Goal: Information Seeking & Learning: Learn about a topic

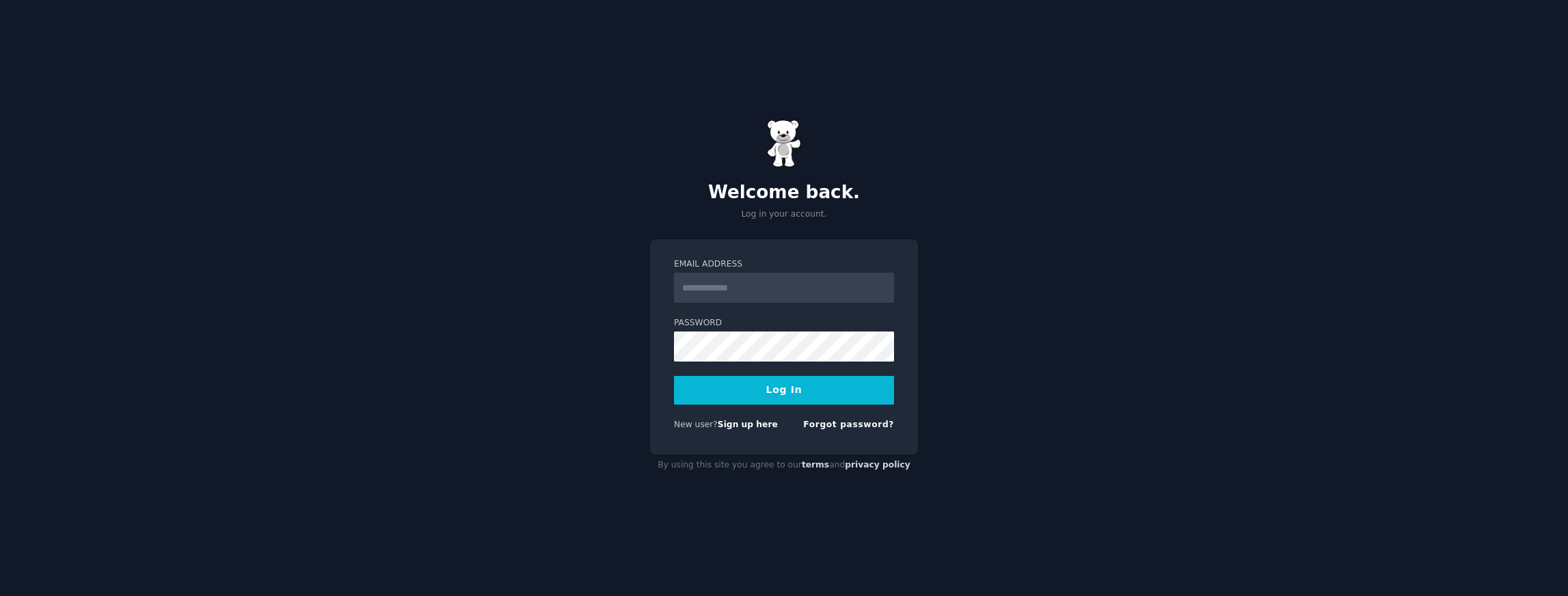
click at [775, 293] on input "Email Address" at bounding box center [784, 288] width 220 height 30
click at [771, 286] on input "Email Address" at bounding box center [784, 288] width 220 height 30
type input "*"
click at [737, 284] on input "Email Address" at bounding box center [784, 288] width 220 height 30
click at [732, 295] on input "Email Address" at bounding box center [784, 288] width 220 height 30
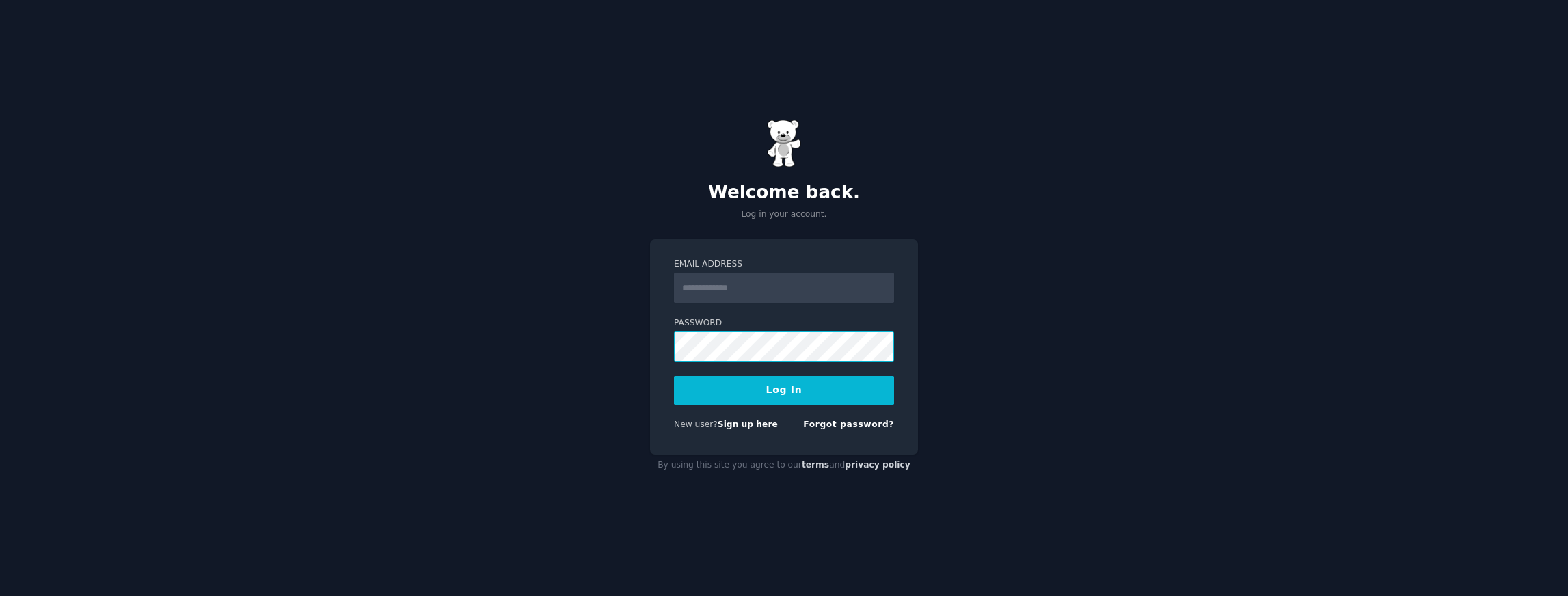
type input "**********"
click at [824, 378] on button "Log In" at bounding box center [784, 390] width 220 height 29
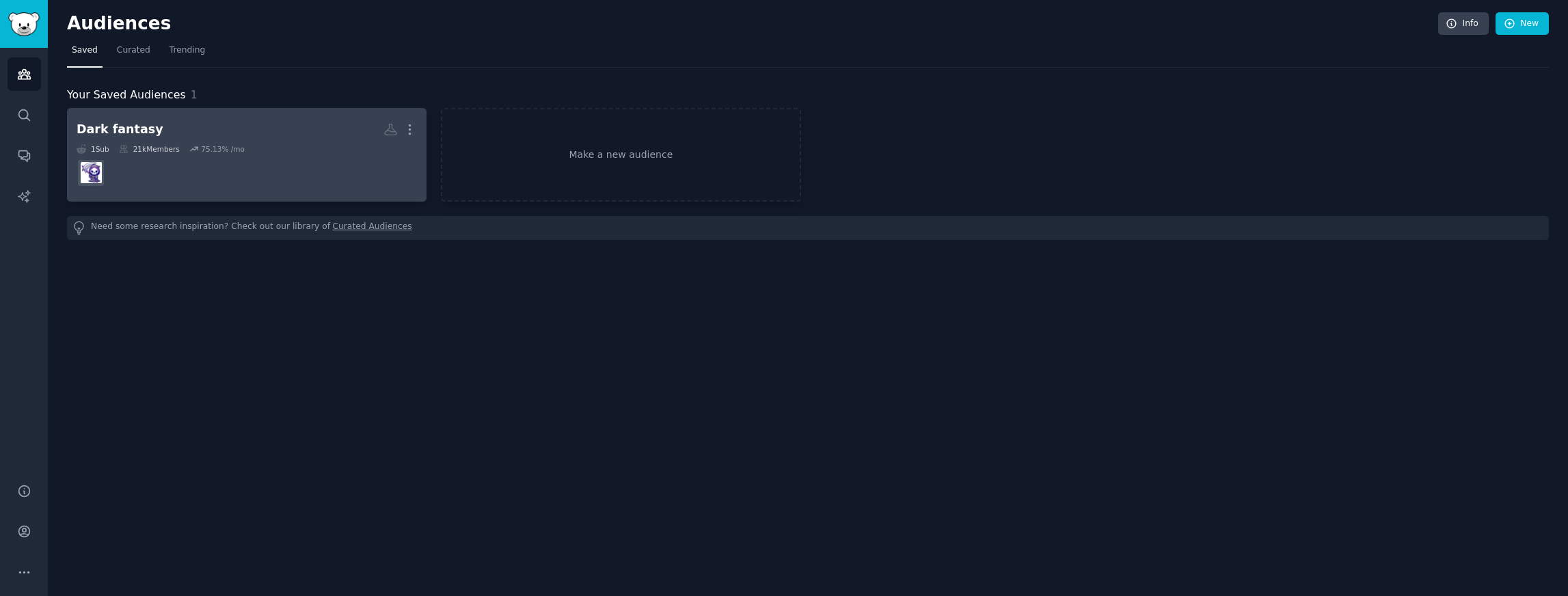
click at [325, 151] on div "1 Sub 21k Members 75.13 % /mo" at bounding box center [246, 148] width 341 height 10
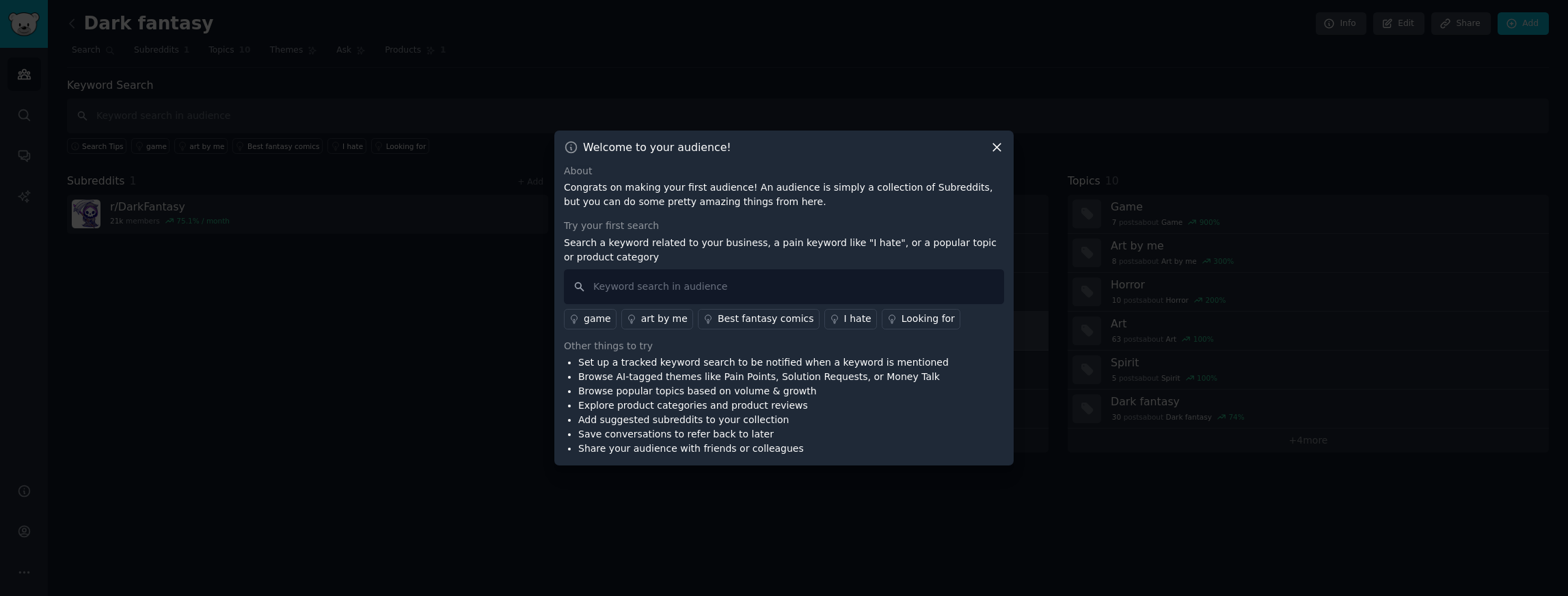
click at [902, 316] on div "Looking for" at bounding box center [928, 318] width 53 height 14
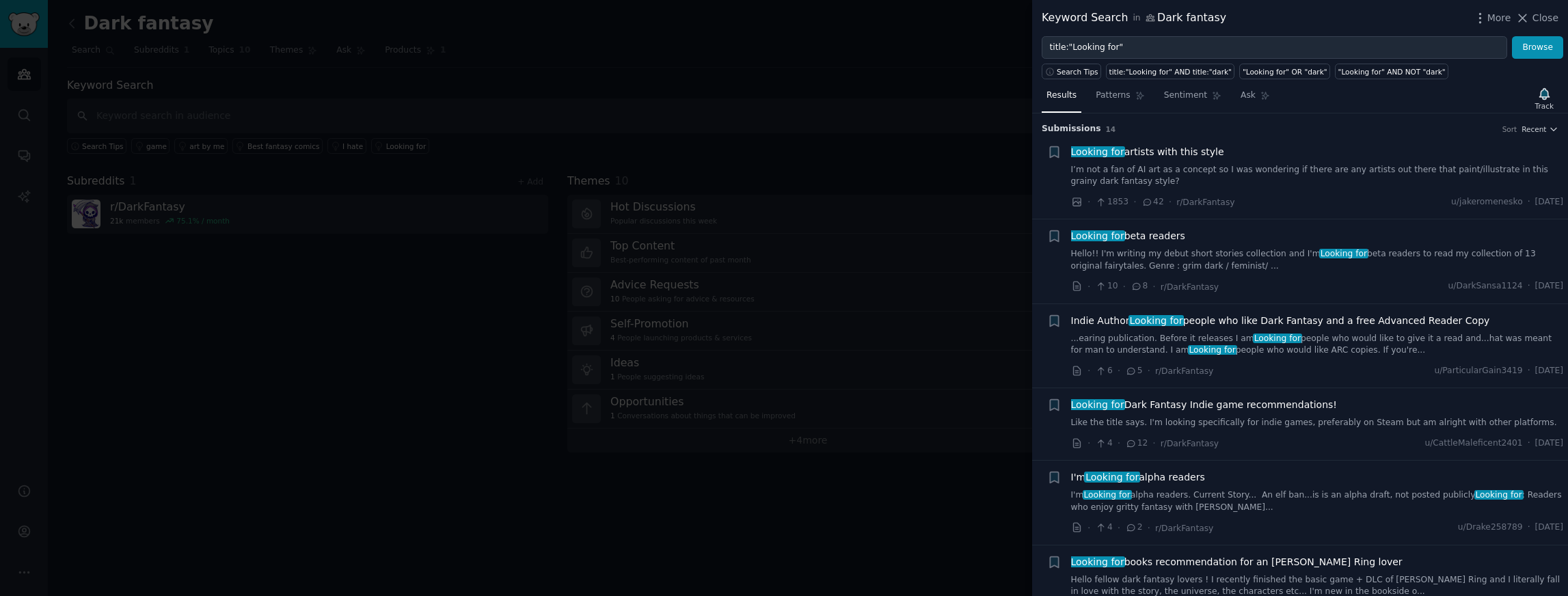
click at [1158, 152] on span "Looking for artists with this style" at bounding box center [1147, 151] width 153 height 14
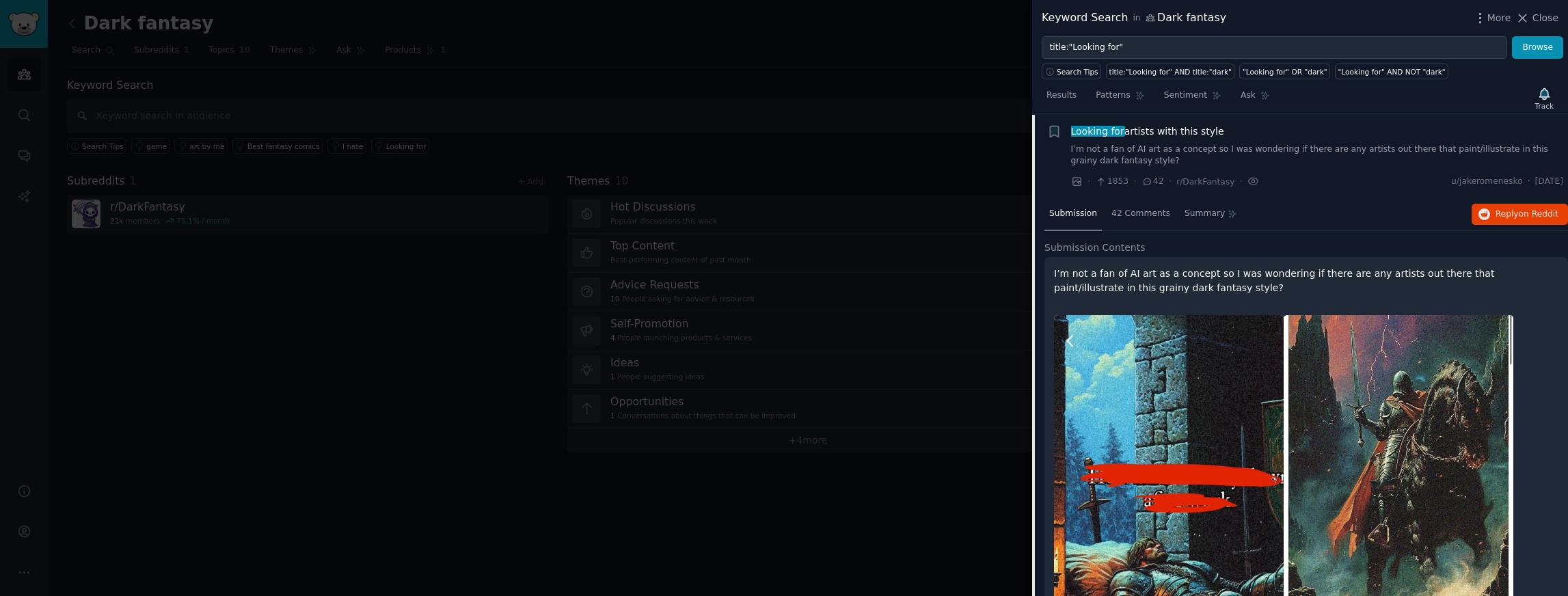
scroll to position [22, 0]
click at [1489, 212] on icon "button" at bounding box center [1484, 214] width 13 height 13
